Goal: Navigation & Orientation: Find specific page/section

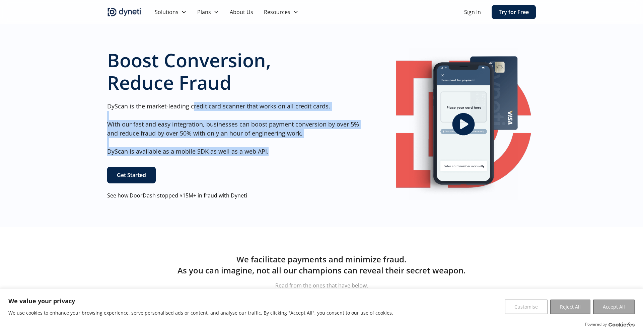
drag, startPoint x: 194, startPoint y: 108, endPoint x: 266, endPoint y: 155, distance: 86.6
click at [266, 155] on p "DyScan is the market-leading credit card scanner that works on all credit cards…" at bounding box center [235, 129] width 257 height 54
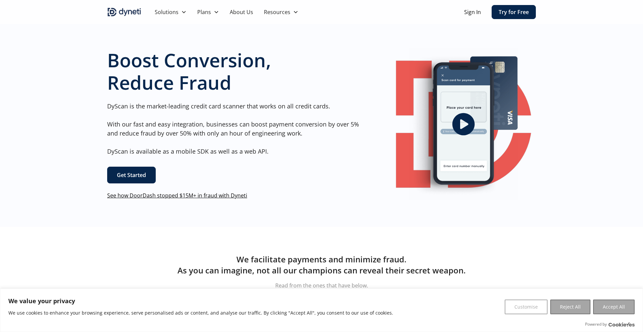
click at [282, 160] on div "Boost Conversion, Reduce Fraud DyScan is the market-leading credit card scanner…" at bounding box center [235, 124] width 257 height 151
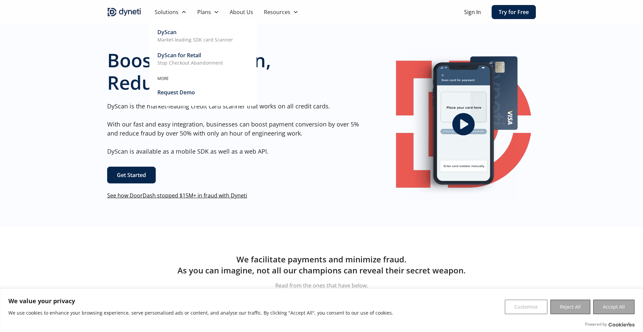
click at [174, 34] on div "DyScan" at bounding box center [166, 32] width 19 height 8
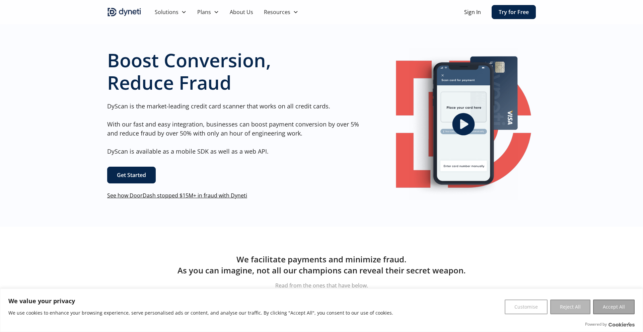
click at [570, 314] on button "Reject All" at bounding box center [570, 307] width 40 height 15
